Goal: Task Accomplishment & Management: Manage account settings

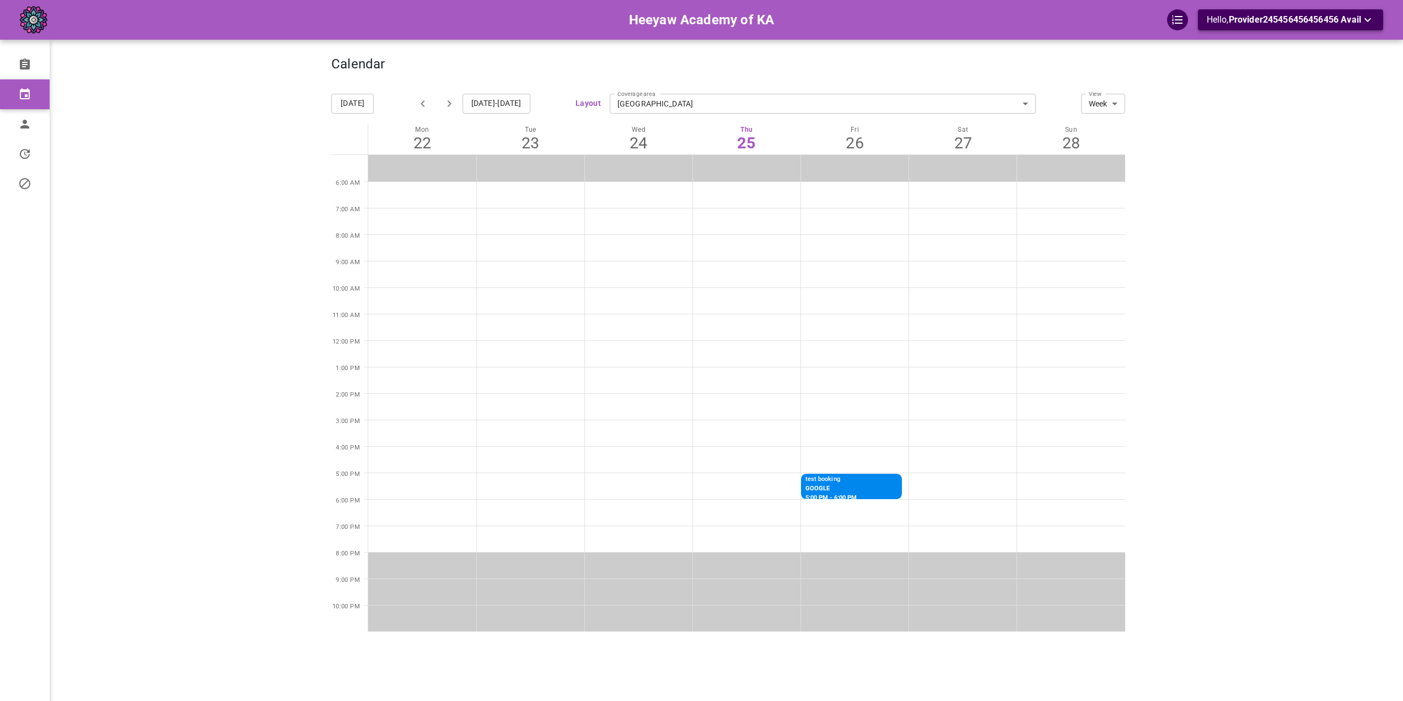
click at [1324, 20] on span "Provider245456456456456 Avail" at bounding box center [1295, 19] width 132 height 10
click at [1249, 68] on li "Logout" at bounding box center [1249, 65] width 110 height 20
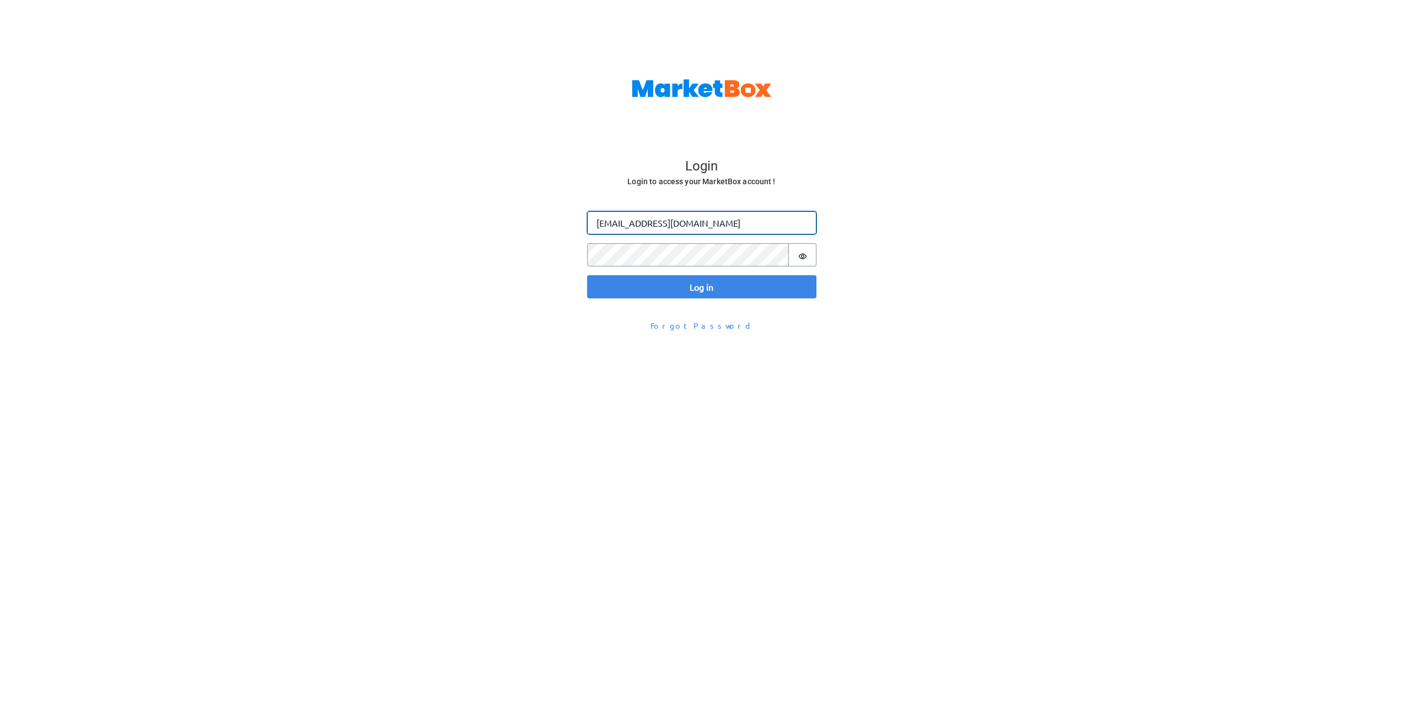
click at [620, 222] on input "[EMAIL_ADDRESS][DOMAIN_NAME]" at bounding box center [701, 222] width 229 height 23
type input "[PERSON_NAME][EMAIL_ADDRESS][DOMAIN_NAME]"
click at [587, 275] on button "Log in" at bounding box center [701, 286] width 229 height 23
